Goal: Task Accomplishment & Management: Manage account settings

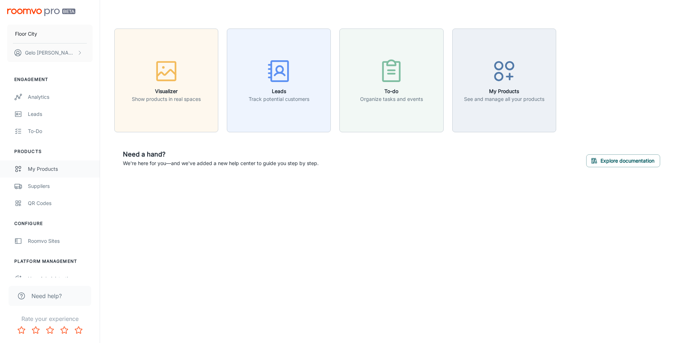
click at [60, 172] on div "My Products" at bounding box center [60, 169] width 65 height 8
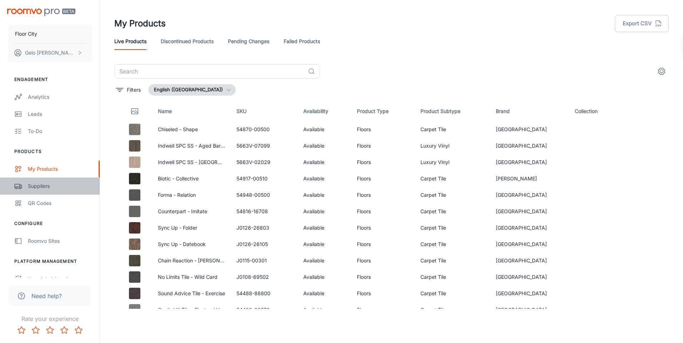
click at [49, 193] on link "Suppliers" at bounding box center [50, 186] width 100 height 17
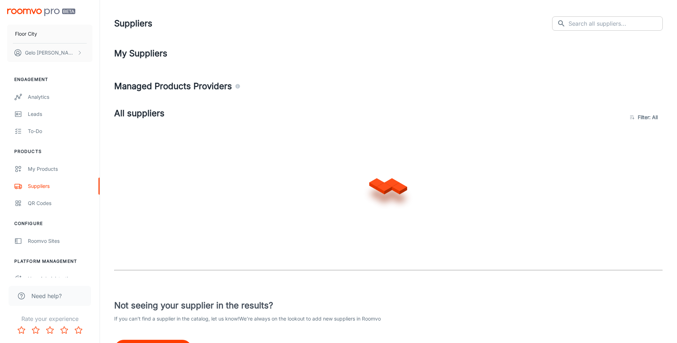
click at [597, 25] on input "text" at bounding box center [616, 23] width 94 height 14
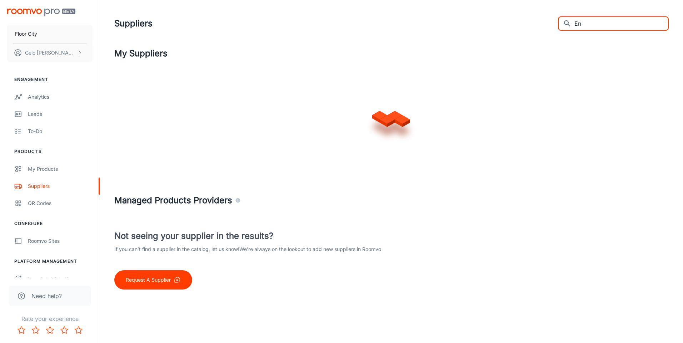
type input "E"
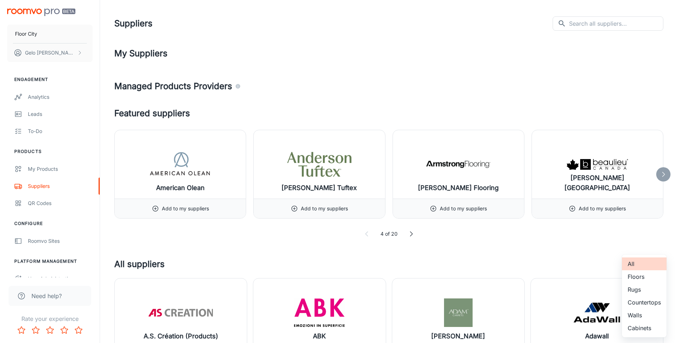
click at [643, 268] on body "Floor City Gelo [PERSON_NAME] Engagement Analytics Leads To-do Products My Prod…" at bounding box center [341, 171] width 683 height 343
click at [642, 276] on li "Floors" at bounding box center [644, 277] width 45 height 13
type input "1"
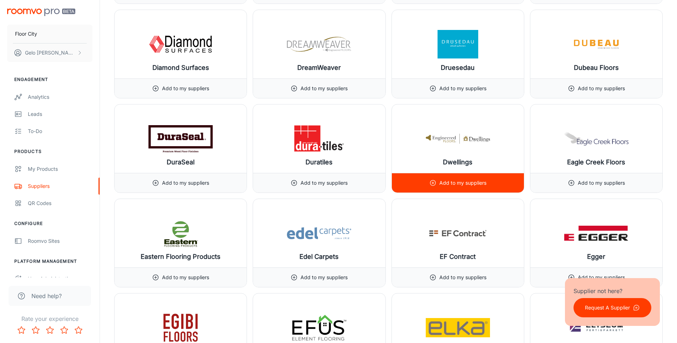
scroll to position [2464, 0]
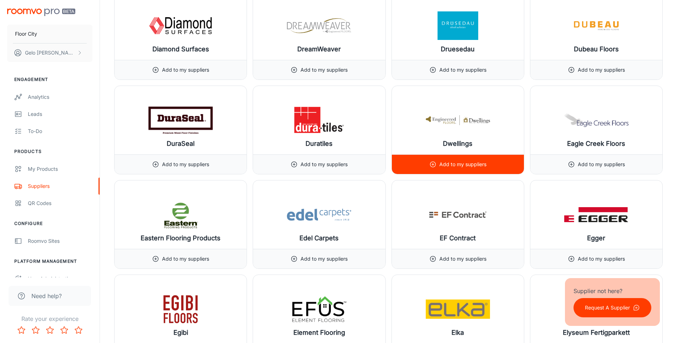
click at [468, 140] on h6 "Dwellings" at bounding box center [458, 144] width 30 height 10
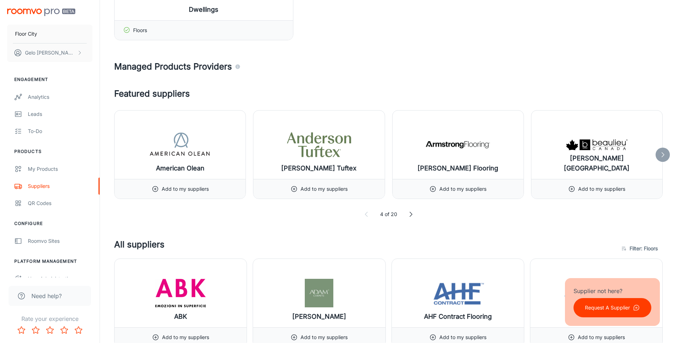
scroll to position [0, 0]
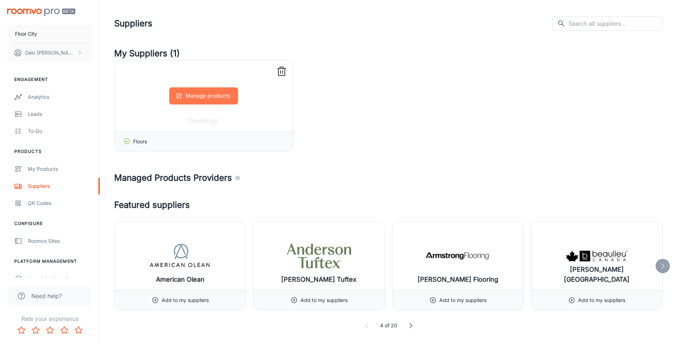
click at [209, 100] on button "Manage products" at bounding box center [203, 95] width 69 height 17
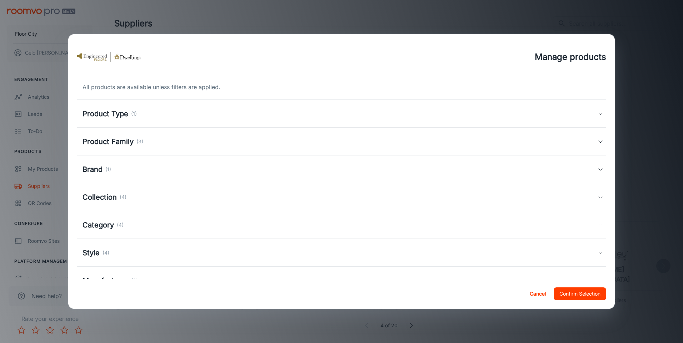
click at [496, 108] on div "Product Type (1)" at bounding box center [341, 114] width 529 height 28
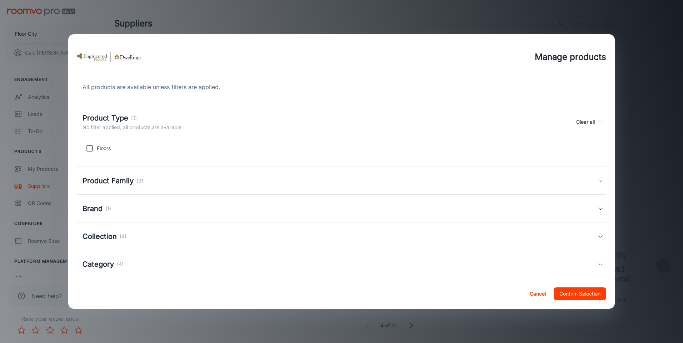
click at [490, 116] on div "Product Type (1) No filter applied, all products are available Clear all" at bounding box center [339, 122] width 515 height 19
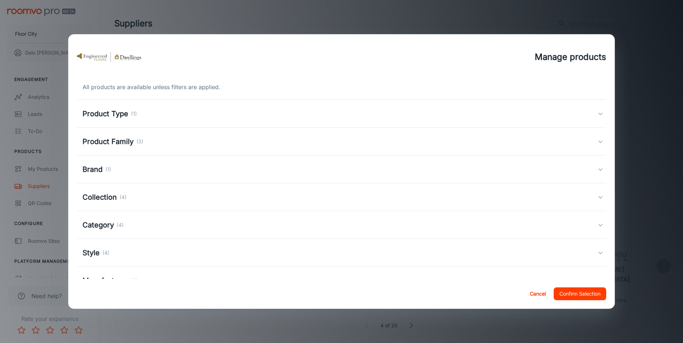
click at [633, 42] on div "Manage products All products are available unless filters are applied. Product …" at bounding box center [341, 171] width 683 height 343
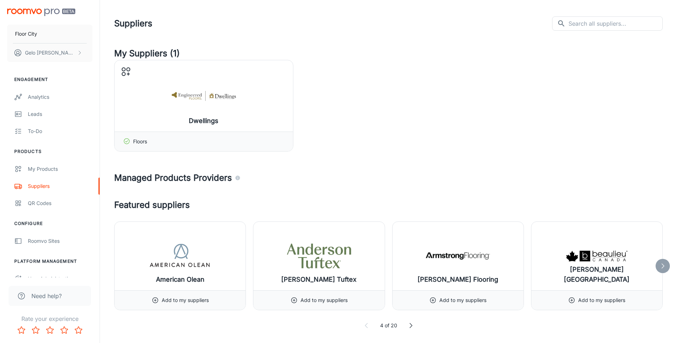
click at [388, 108] on div "Dwellings Manage products Floors" at bounding box center [388, 106] width 549 height 92
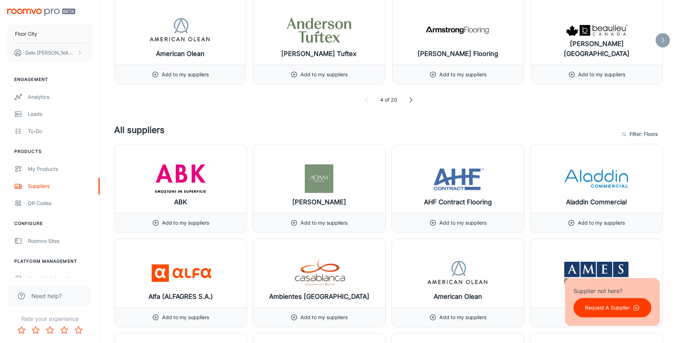
scroll to position [214, 0]
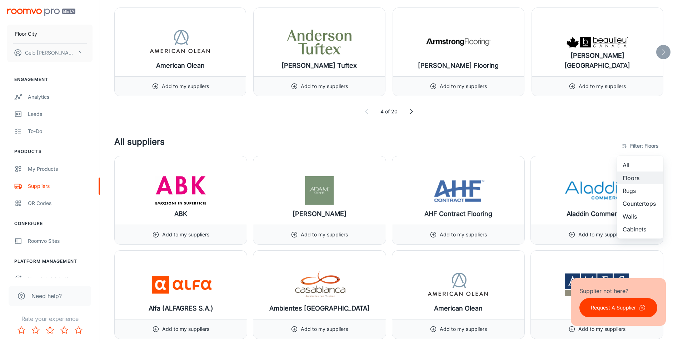
click at [642, 146] on div at bounding box center [341, 171] width 683 height 343
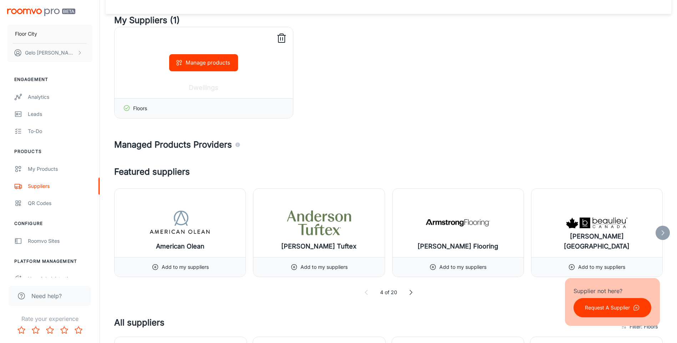
scroll to position [0, 0]
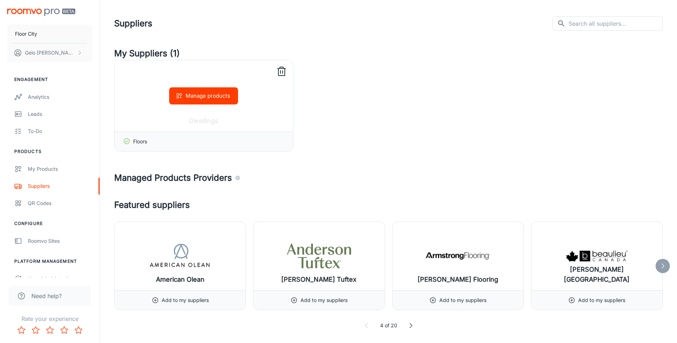
click at [280, 72] on icon at bounding box center [281, 71] width 11 height 11
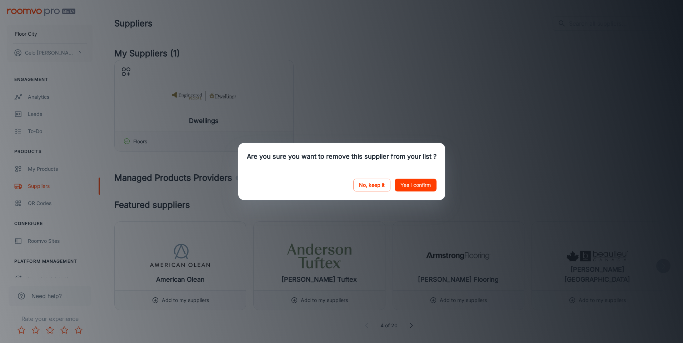
click at [407, 185] on button "Yes I confirm" at bounding box center [416, 185] width 42 height 13
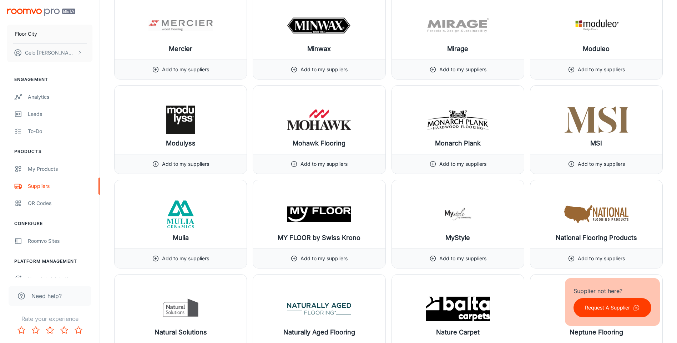
scroll to position [5088, 0]
